Goal: Information Seeking & Learning: Learn about a topic

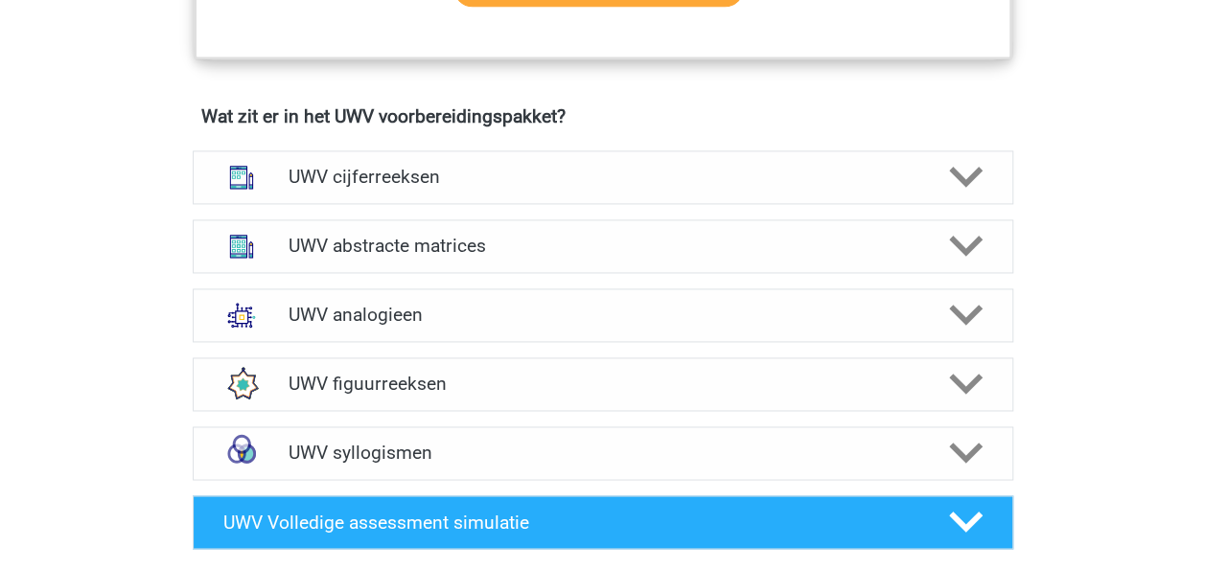
scroll to position [1342, 0]
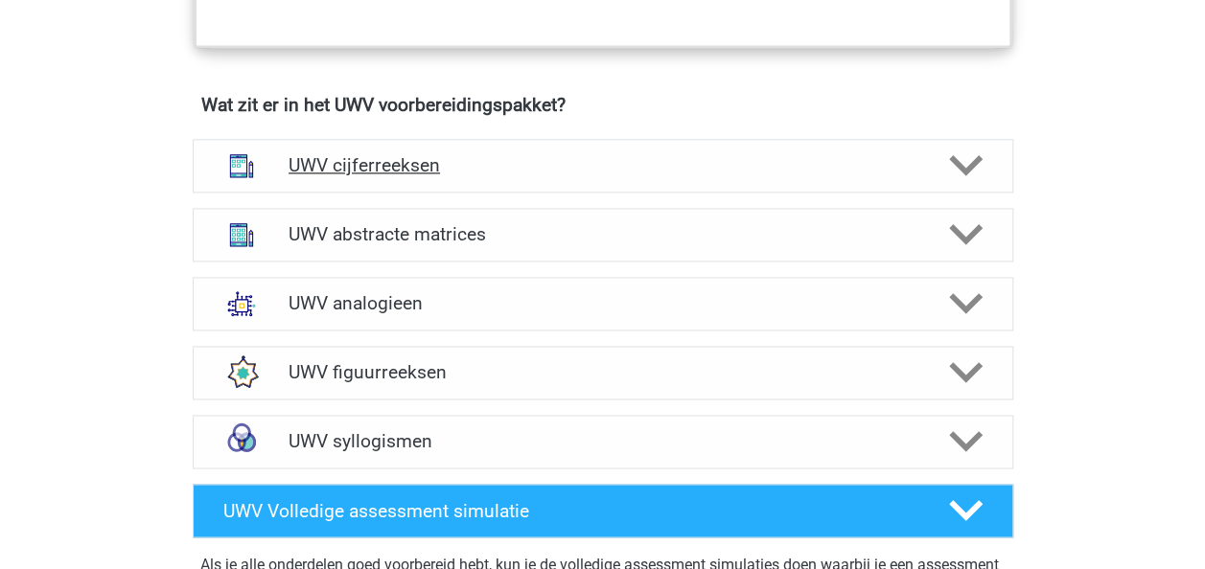
click at [968, 182] on icon at bounding box center [966, 166] width 34 height 34
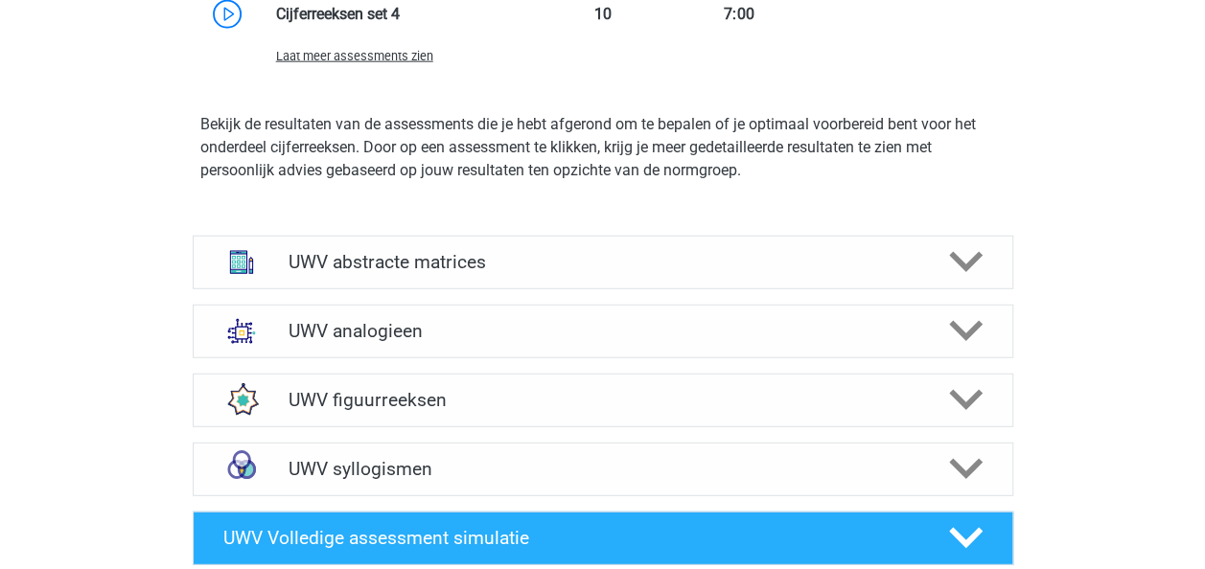
scroll to position [2442, 0]
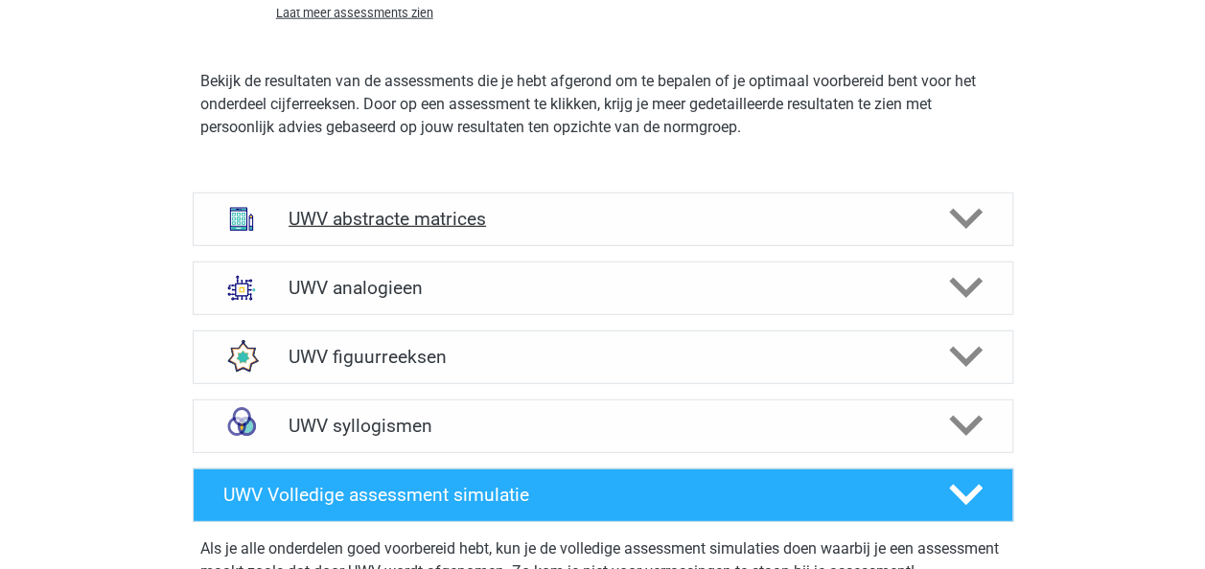
click at [962, 235] on icon at bounding box center [966, 219] width 34 height 34
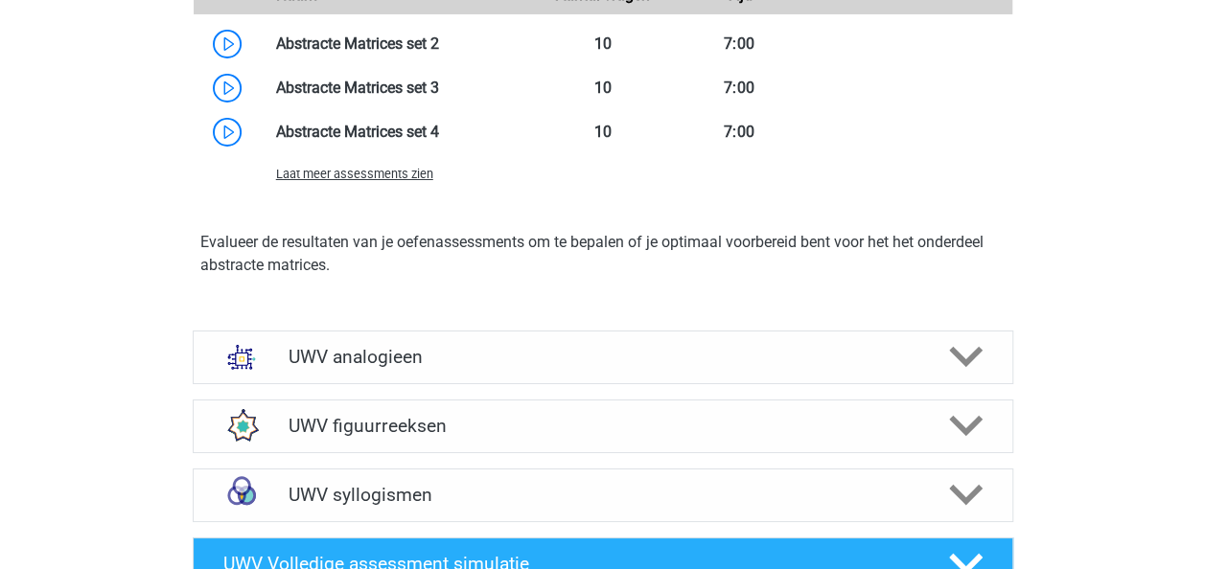
scroll to position [3491, 0]
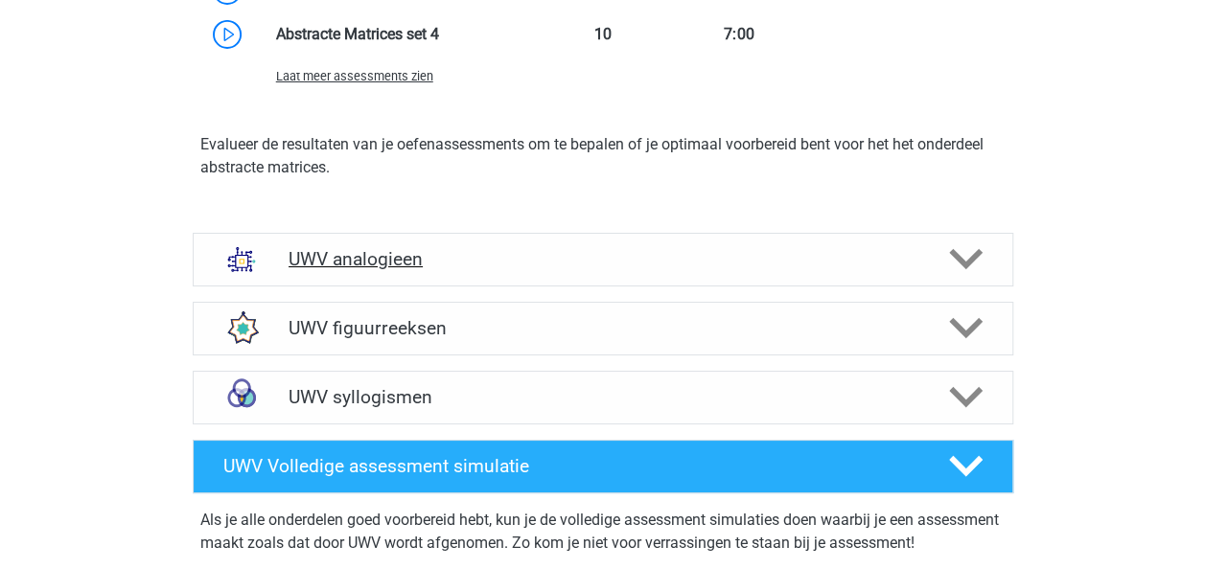
click at [968, 270] on polygon at bounding box center [966, 259] width 34 height 21
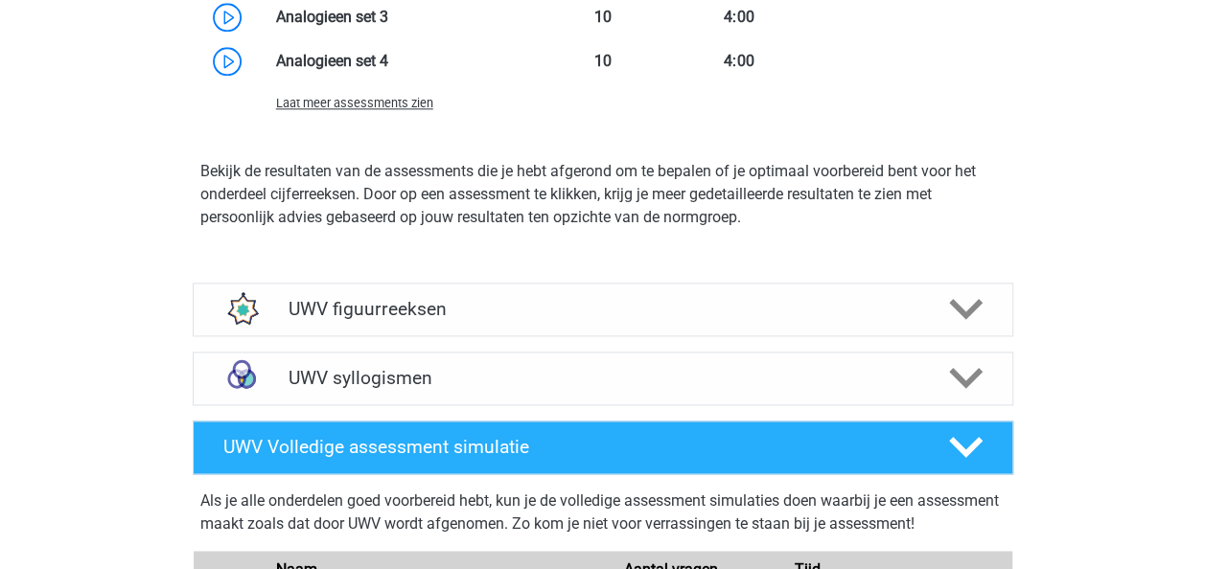
scroll to position [4804, 0]
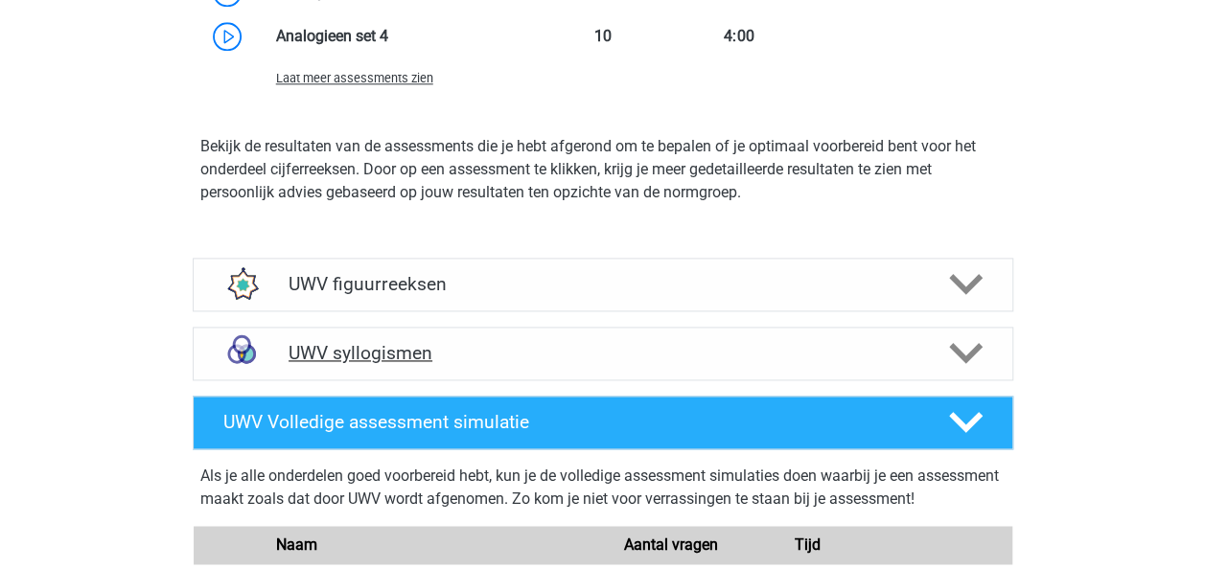
click at [964, 364] on polygon at bounding box center [966, 353] width 34 height 21
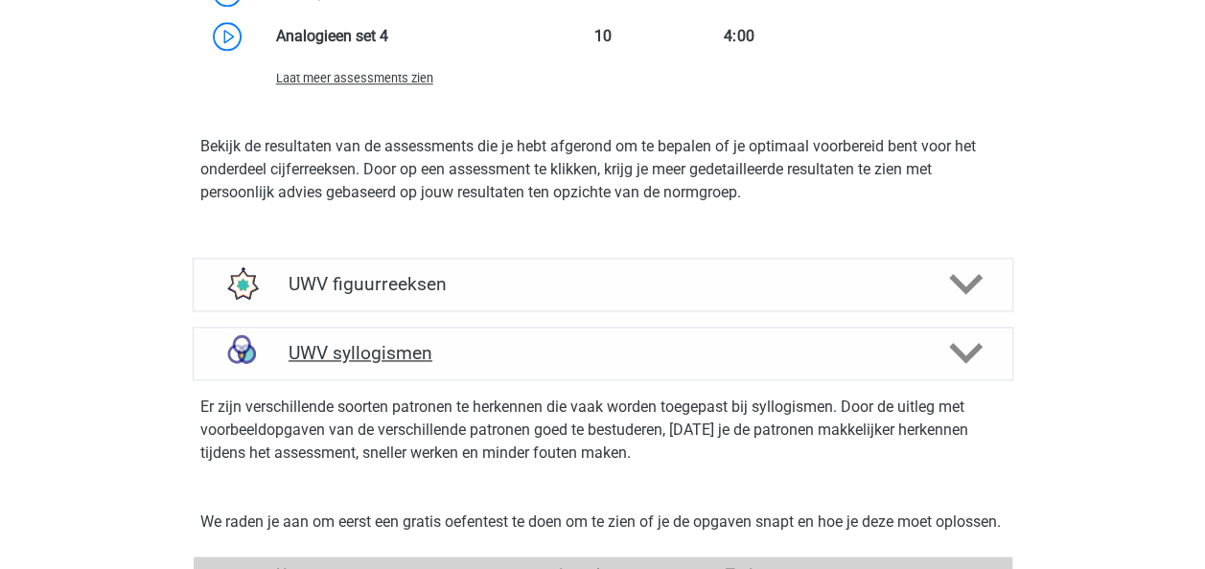
click at [964, 364] on polygon at bounding box center [966, 353] width 34 height 21
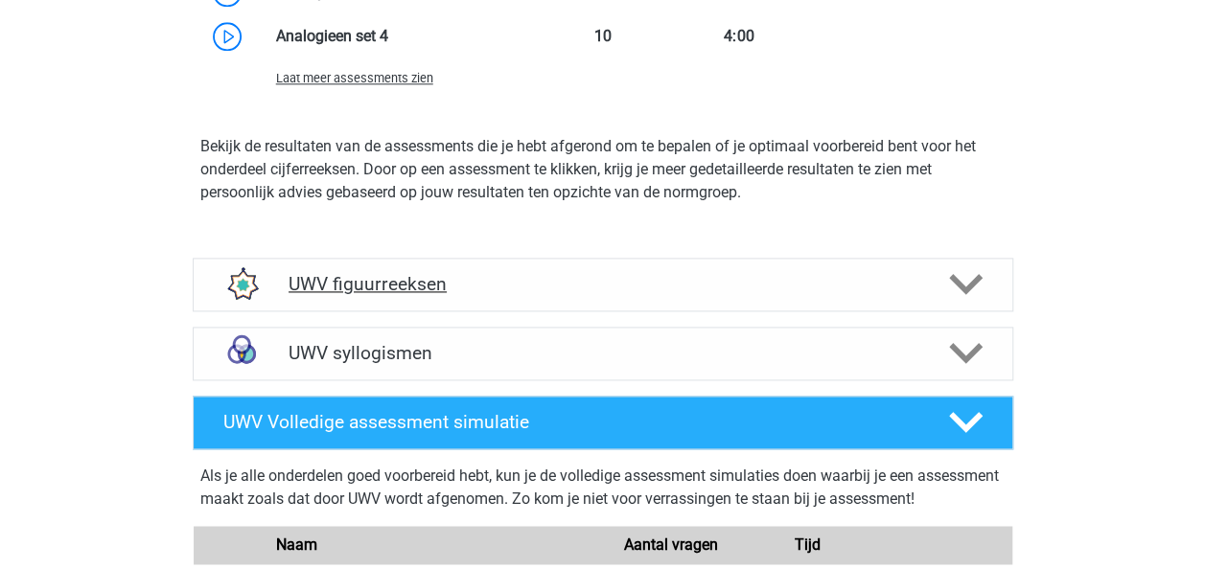
click at [966, 301] on icon at bounding box center [966, 284] width 34 height 34
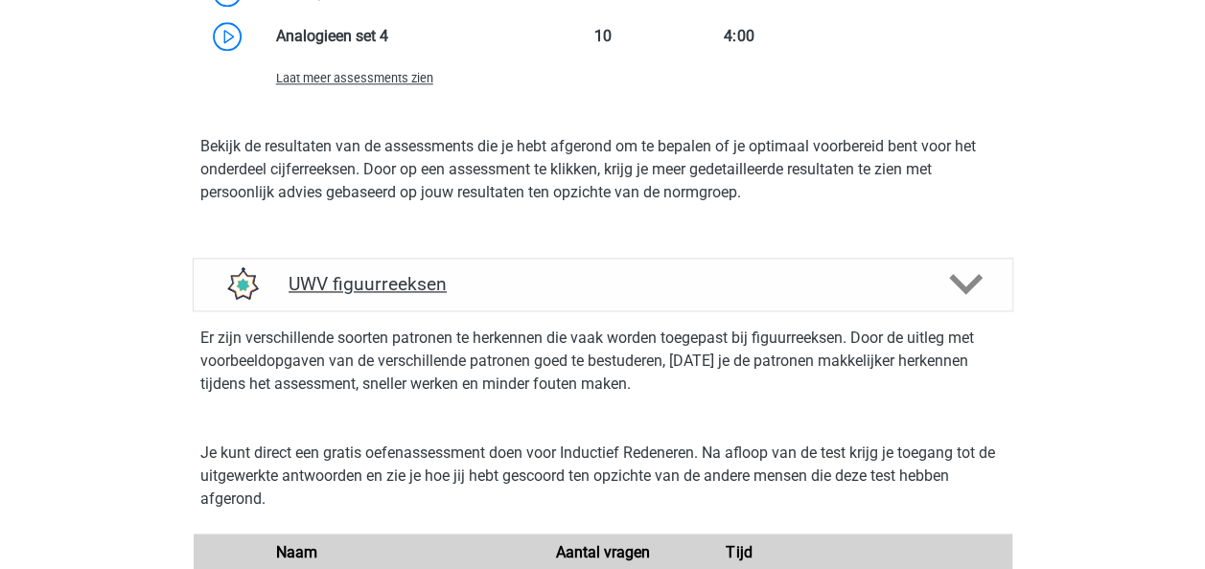
click at [966, 301] on icon at bounding box center [966, 284] width 34 height 34
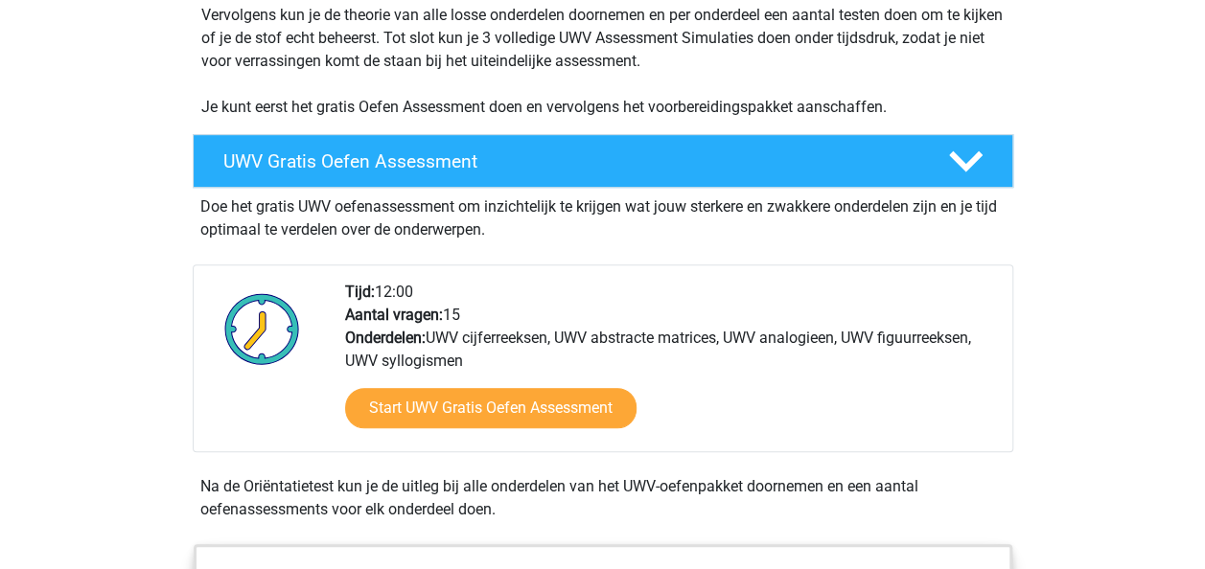
scroll to position [0, 0]
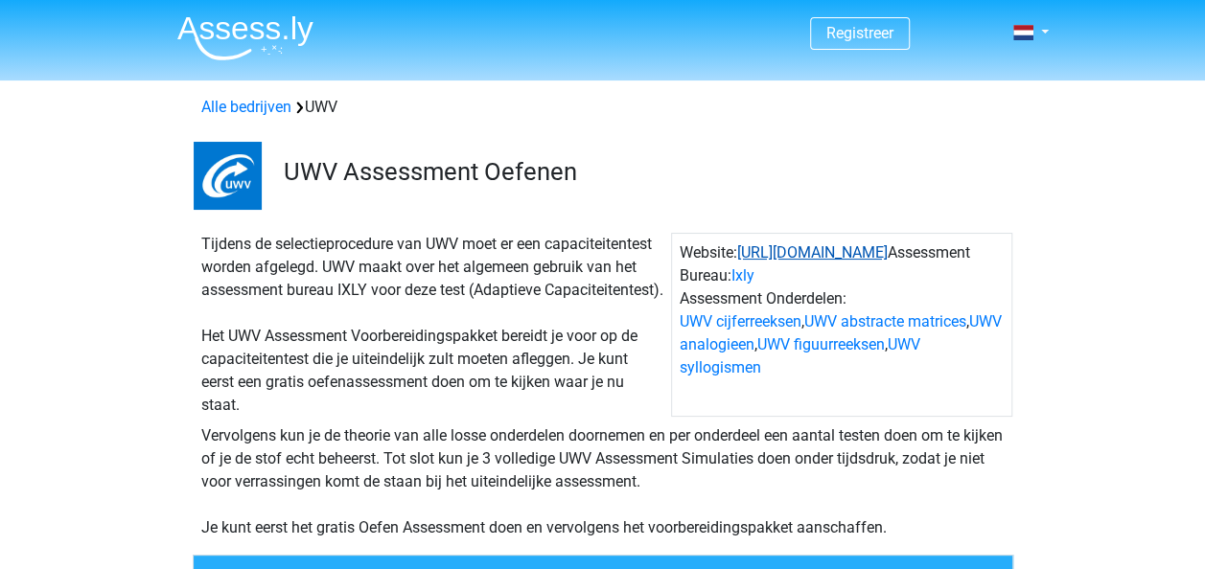
click at [791, 255] on link "https://www.uwv.nl/" at bounding box center [812, 252] width 150 height 18
click at [217, 30] on img at bounding box center [245, 37] width 136 height 45
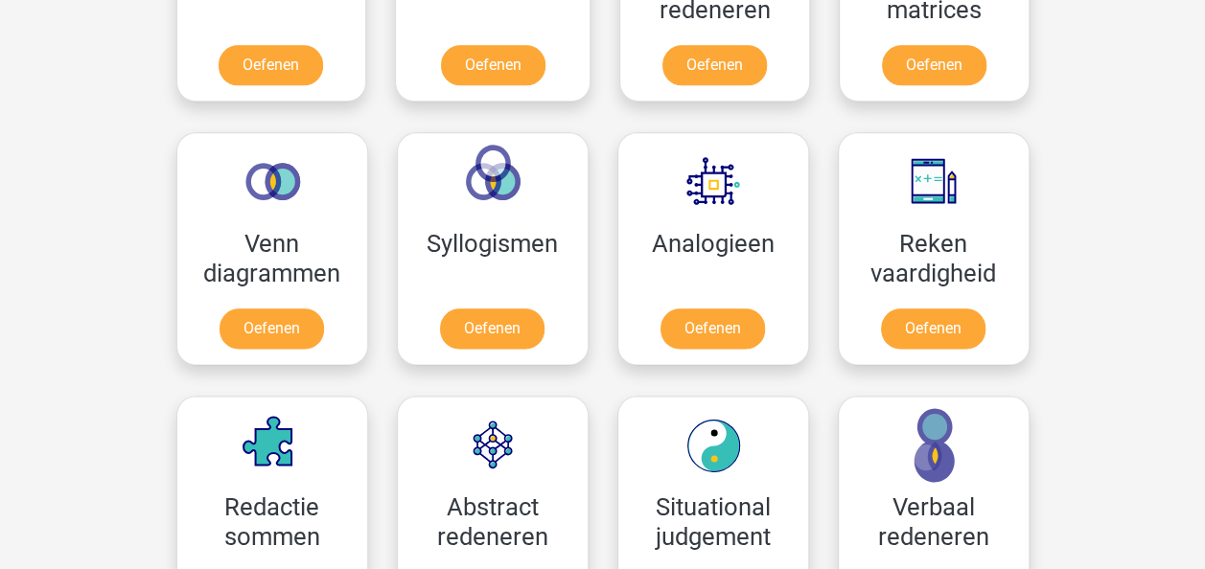
scroll to position [1024, 0]
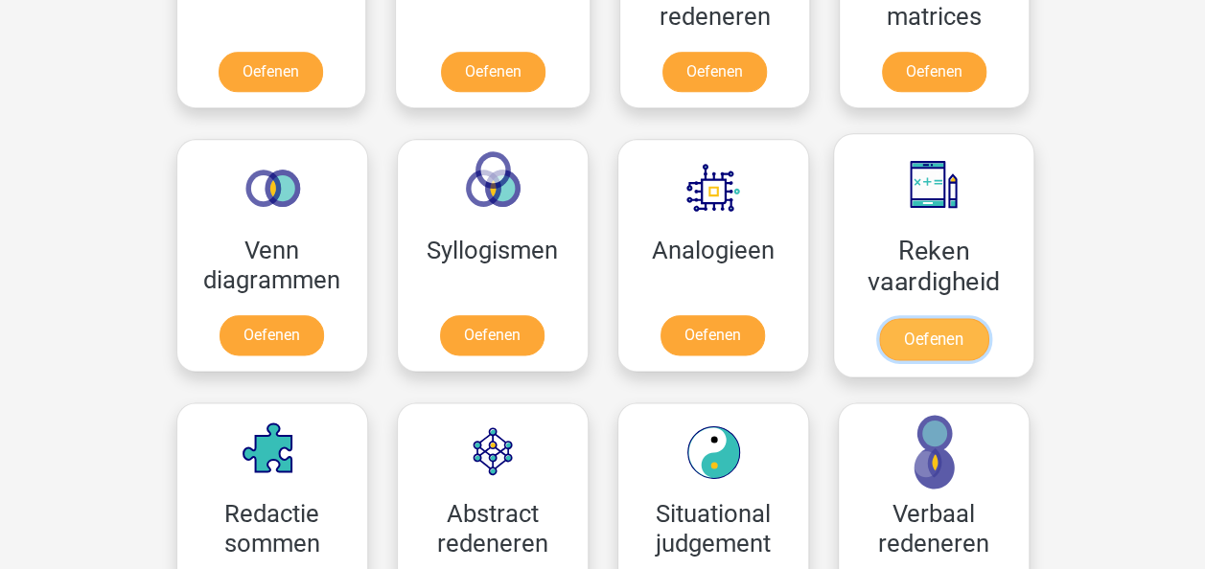
click at [909, 333] on link "Oefenen" at bounding box center [932, 339] width 109 height 42
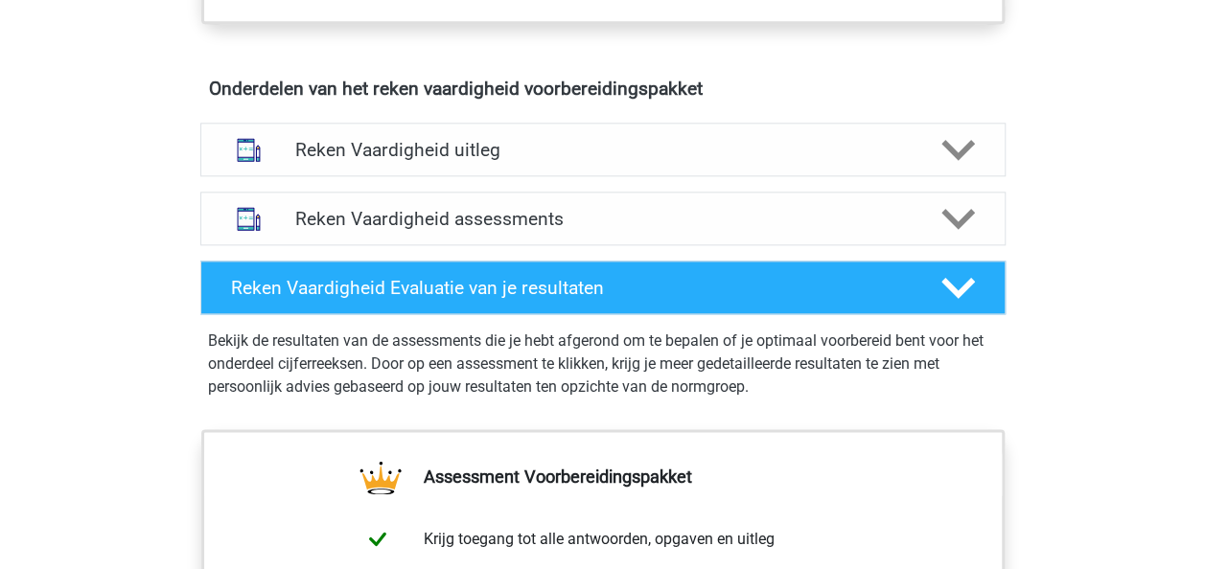
scroll to position [1062, 0]
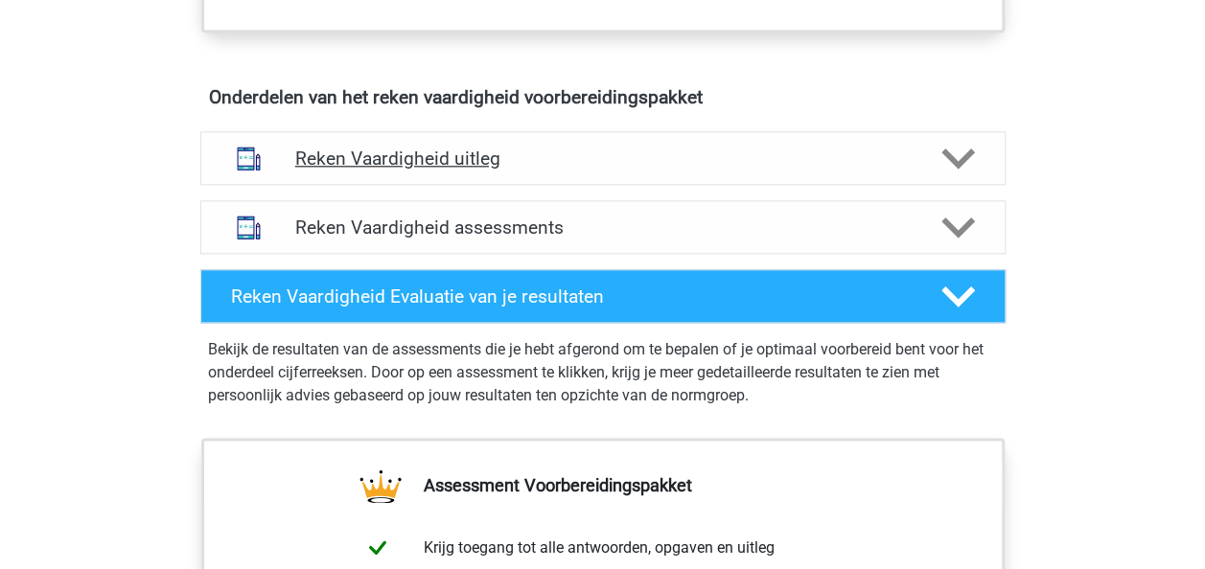
click at [965, 159] on icon at bounding box center [958, 159] width 34 height 34
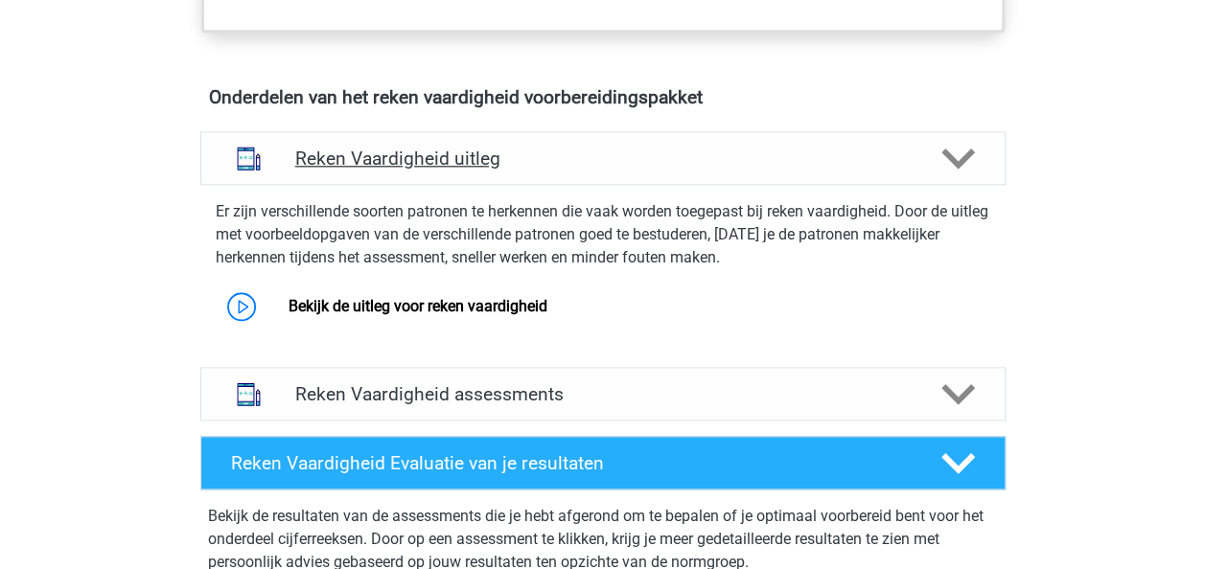
click at [965, 159] on icon at bounding box center [958, 159] width 34 height 34
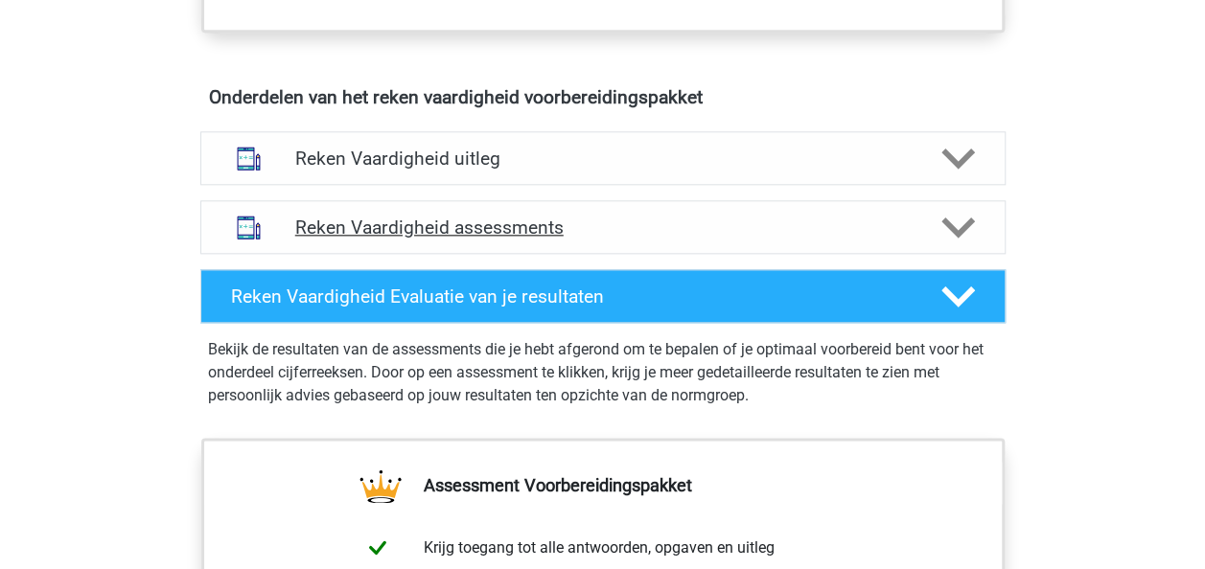
click at [966, 226] on icon at bounding box center [958, 228] width 34 height 34
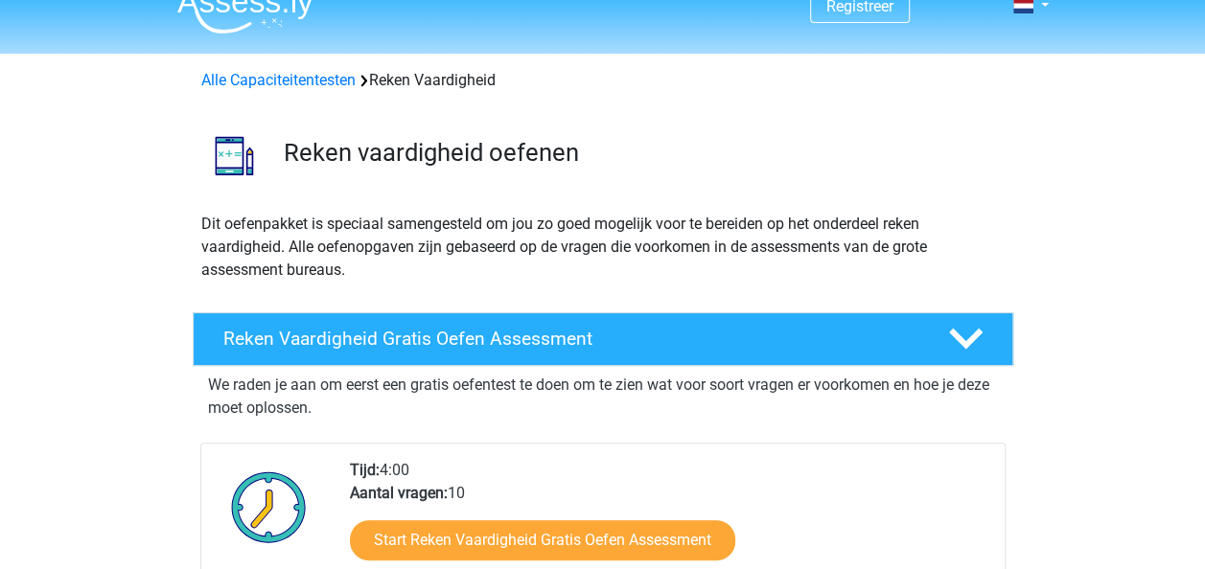
scroll to position [0, 0]
